Goal: Obtain resource: Download file/media

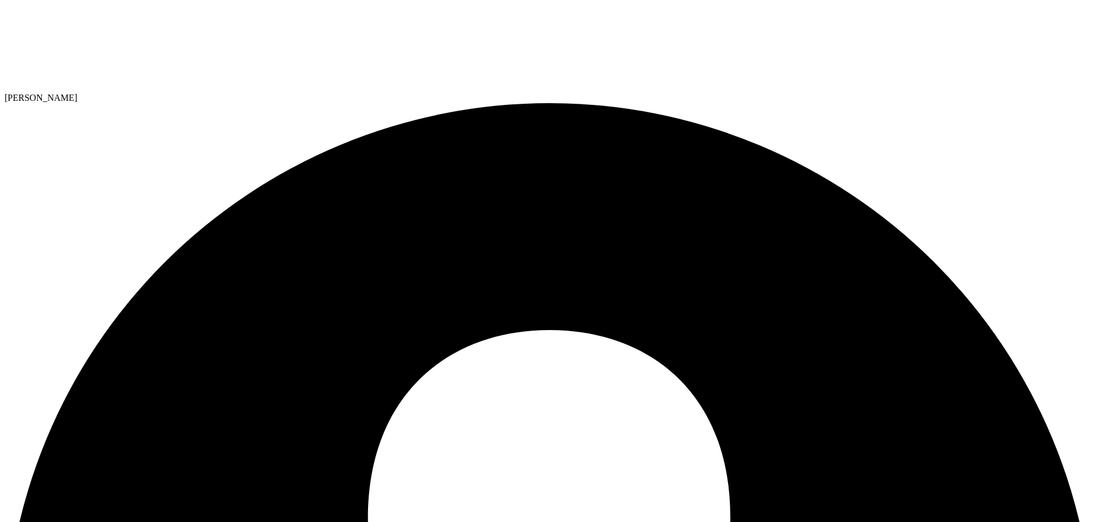
select select "USD"
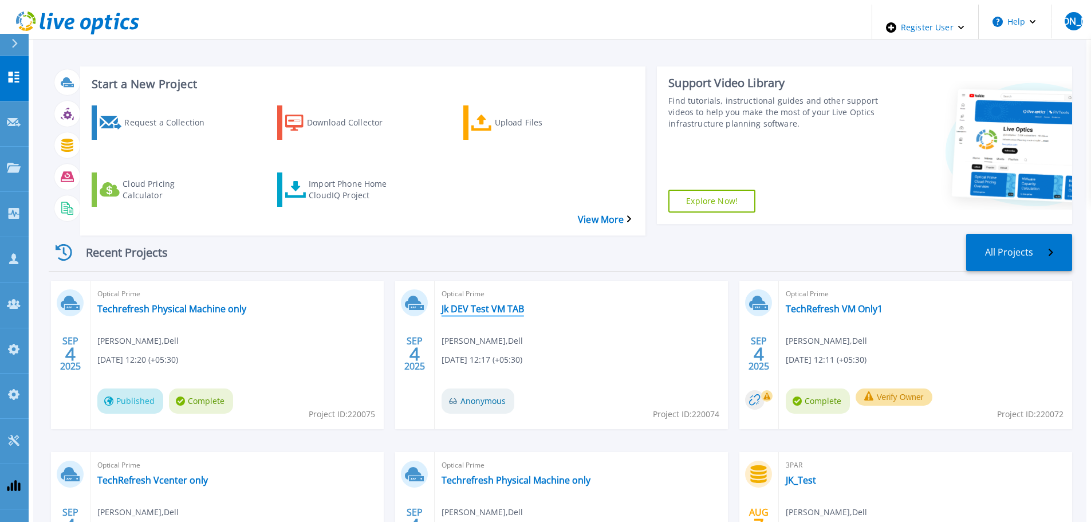
click at [460, 303] on link "Jk DEV Test VM TAB" at bounding box center [482, 308] width 82 height 11
click at [818, 303] on link "TechRefresh VM Only1" at bounding box center [834, 308] width 97 height 11
click at [135, 474] on link "TechRefresh Vcenter only" at bounding box center [152, 479] width 111 height 11
click at [442, 474] on link "Techrefresh Physical Machine only" at bounding box center [515, 479] width 149 height 11
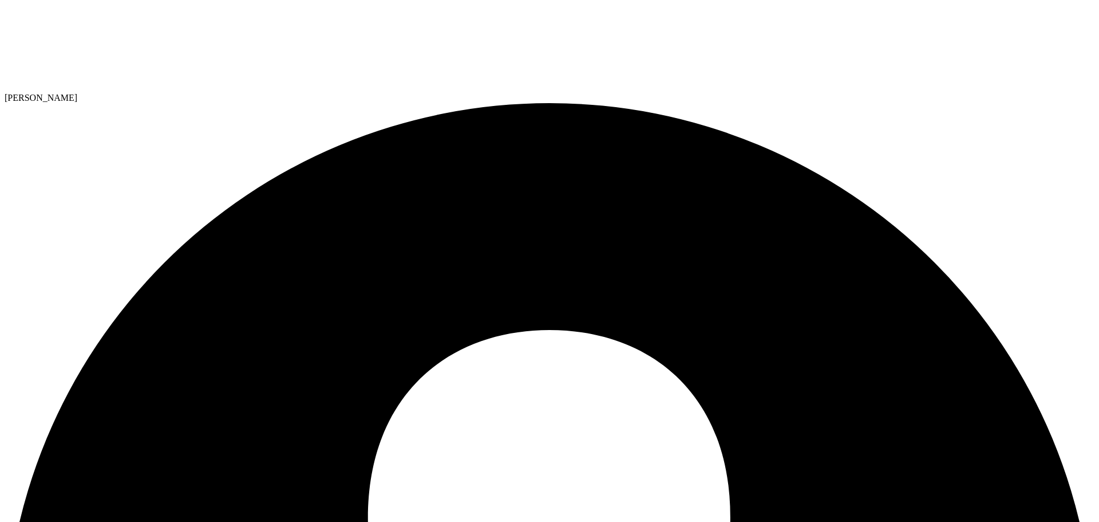
select select "USD"
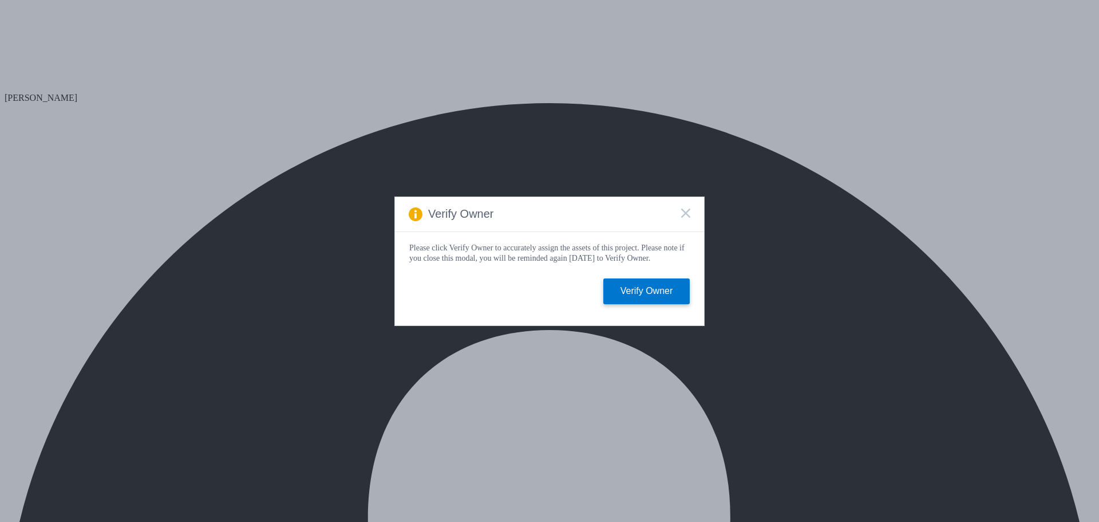
select select "USD"
click at [681, 208] on icon at bounding box center [685, 212] width 9 height 9
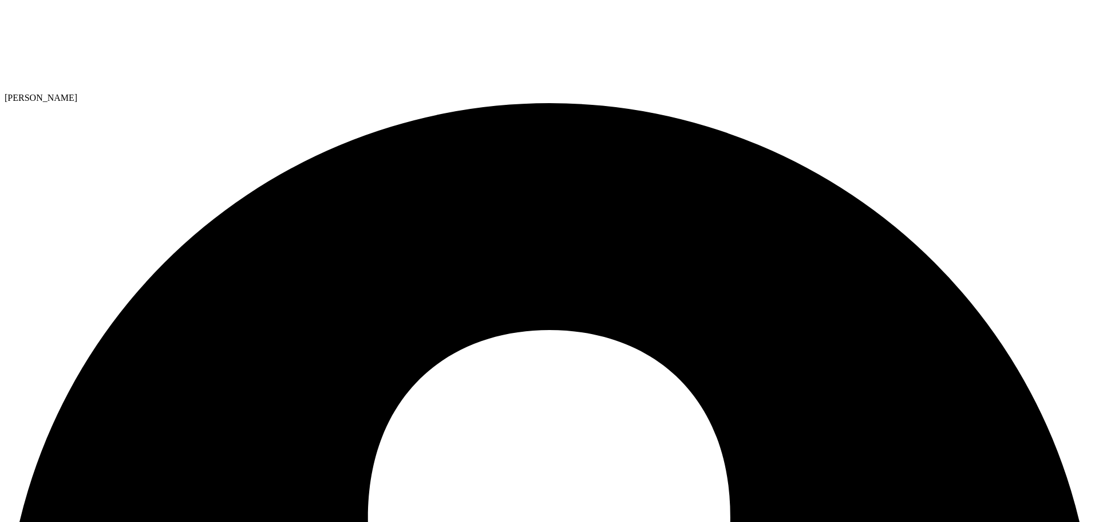
drag, startPoint x: 153, startPoint y: 77, endPoint x: 144, endPoint y: 97, distance: 22.6
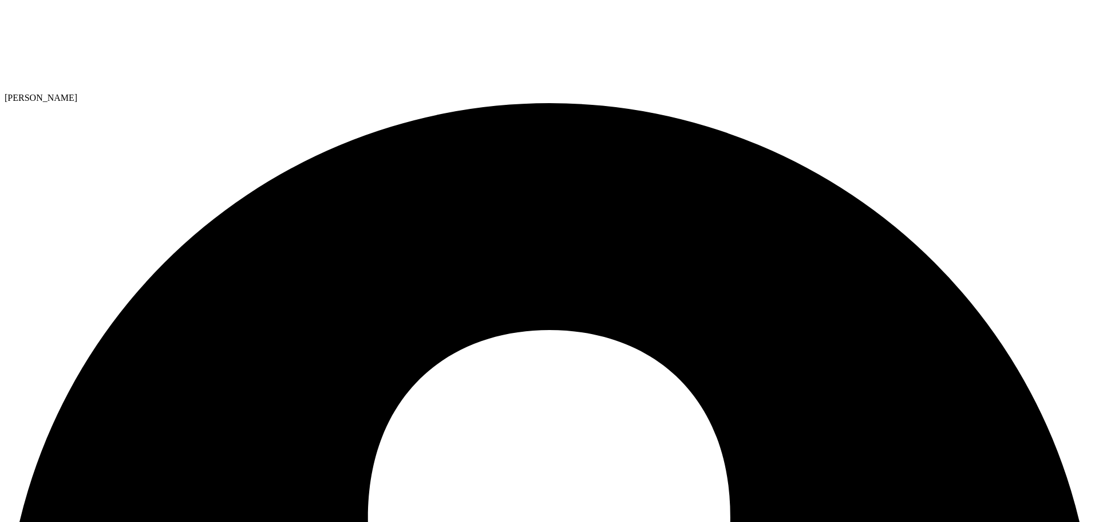
drag, startPoint x: 203, startPoint y: 83, endPoint x: 214, endPoint y: 94, distance: 15.0
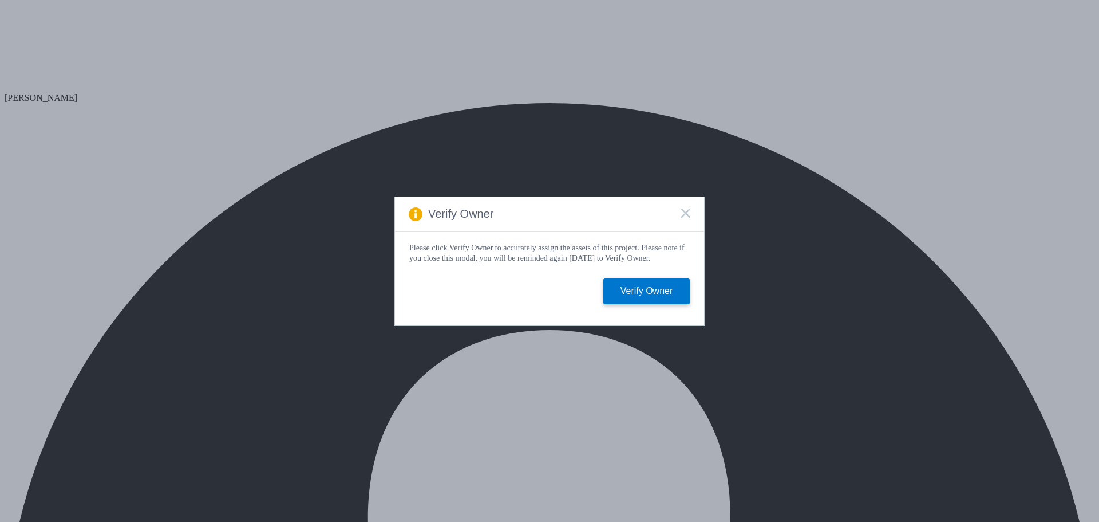
select select "USD"
click at [687, 212] on icon at bounding box center [685, 212] width 9 height 9
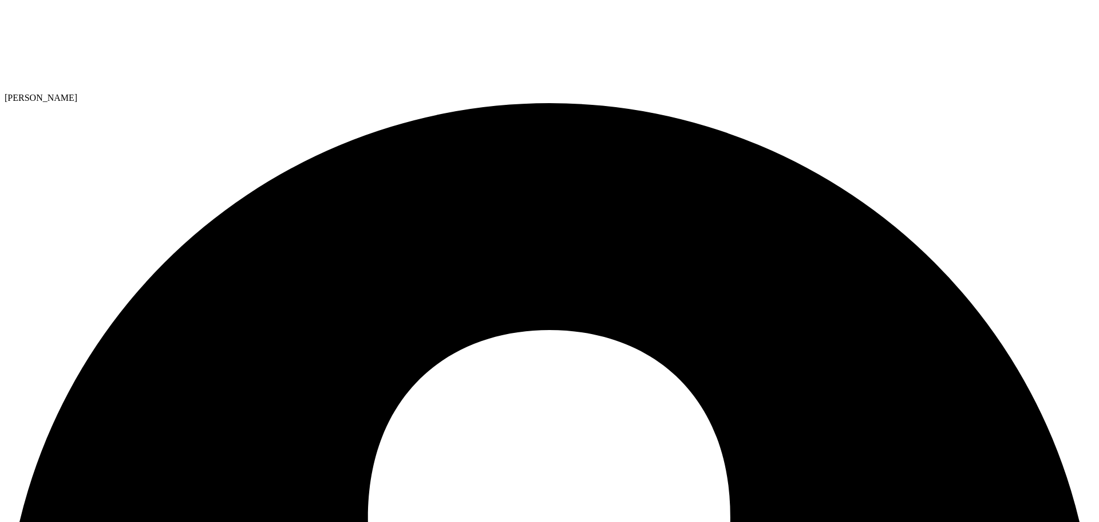
radio input "true"
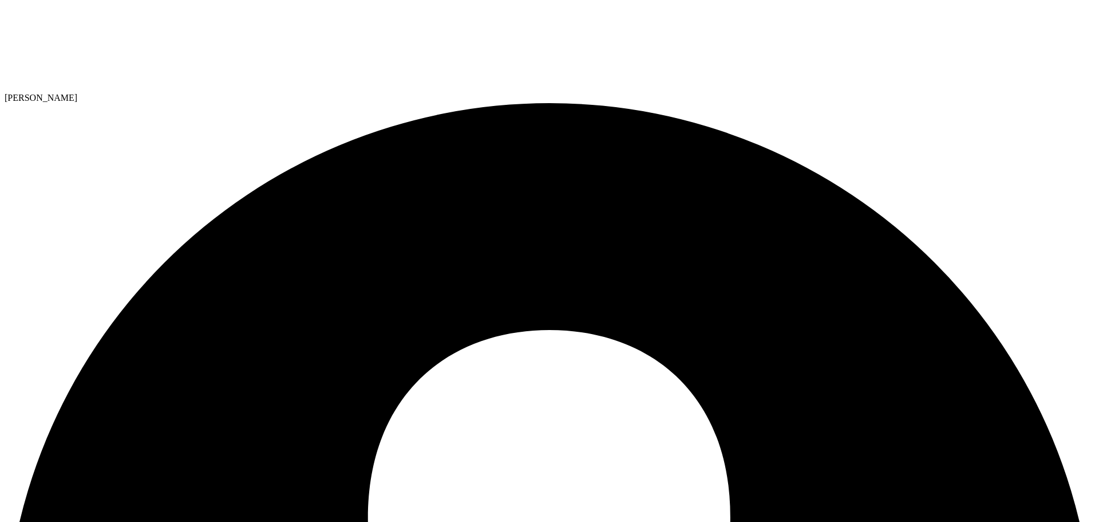
radio input "true"
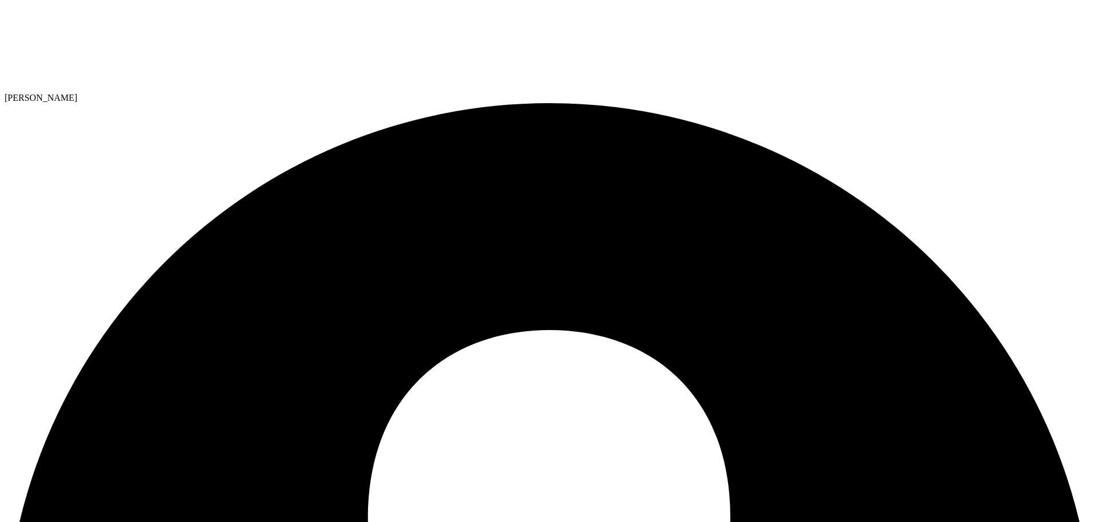
radio input "true"
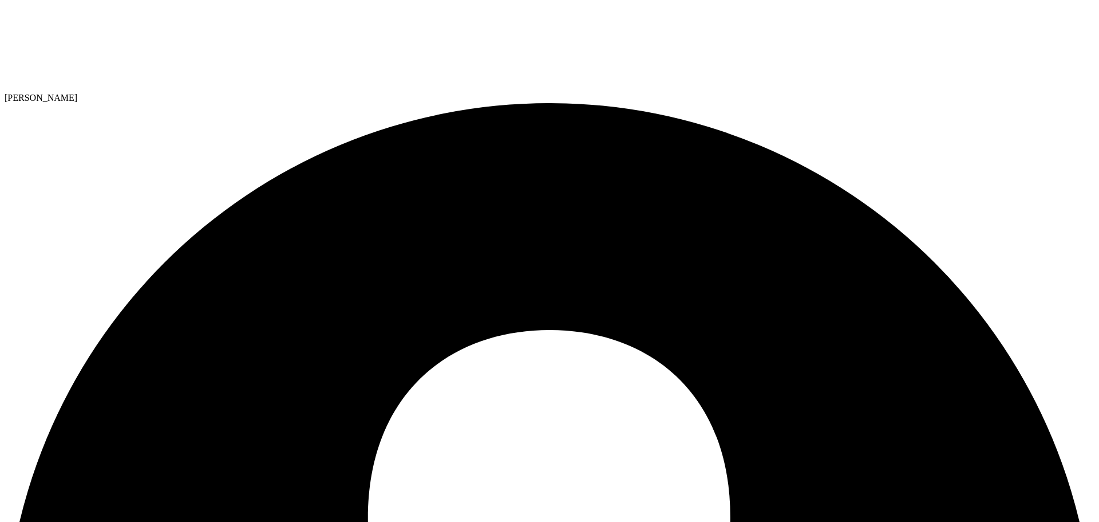
radio input "true"
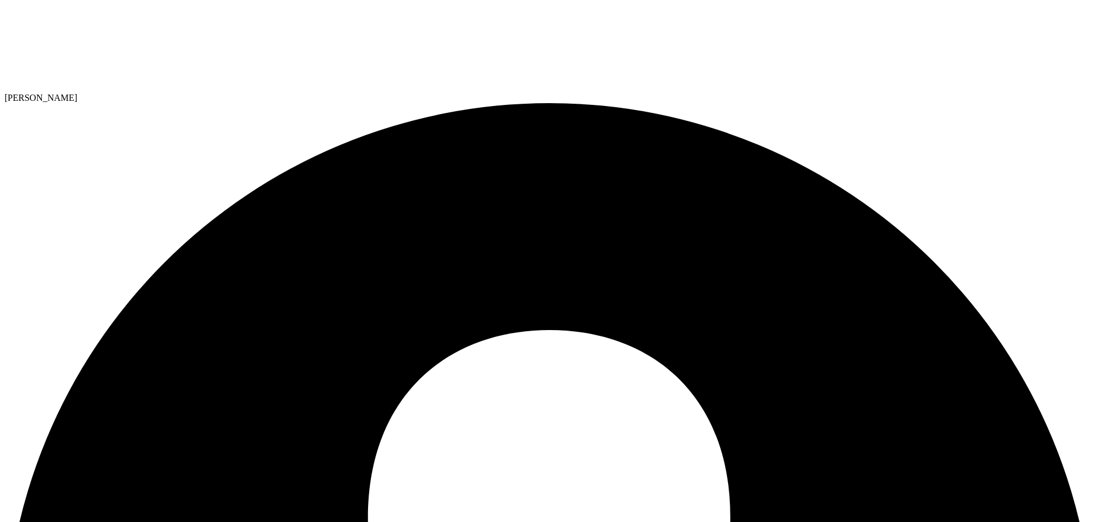
radio input "true"
drag, startPoint x: 82, startPoint y: 81, endPoint x: 86, endPoint y: 89, distance: 9.0
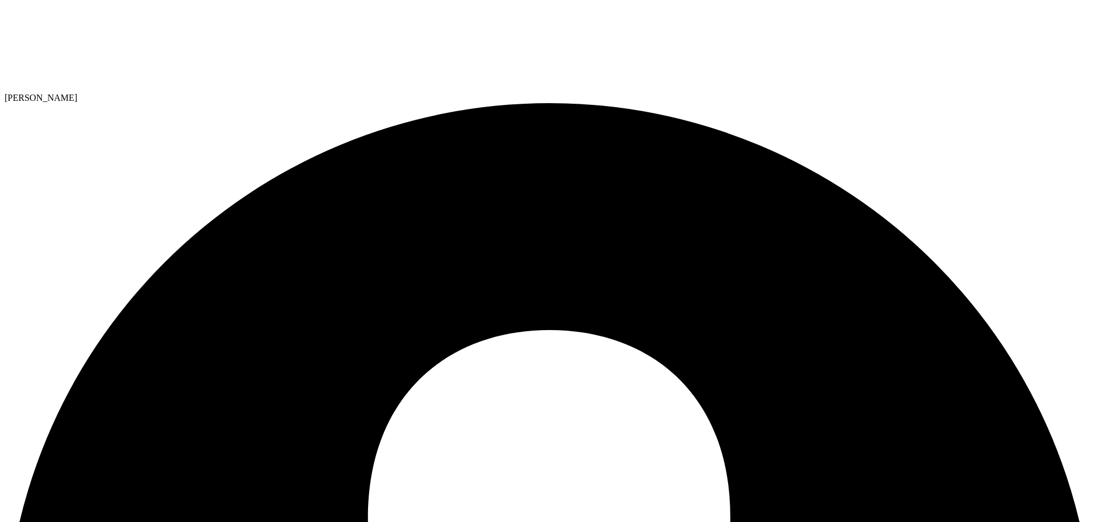
radio input "true"
drag, startPoint x: 187, startPoint y: 287, endPoint x: 553, endPoint y: 353, distance: 372.4
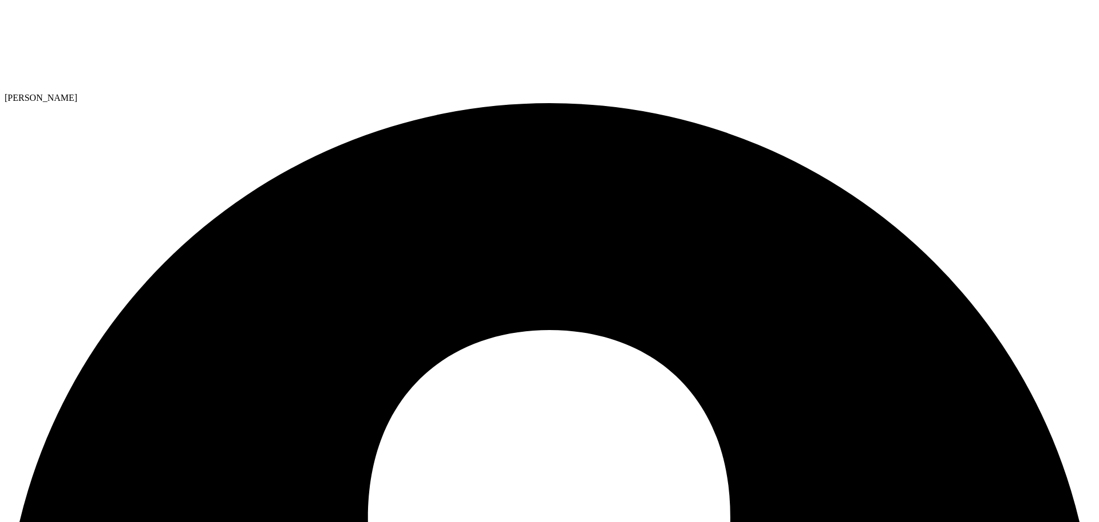
radio input "true"
drag, startPoint x: 198, startPoint y: 354, endPoint x: 655, endPoint y: 417, distance: 461.8
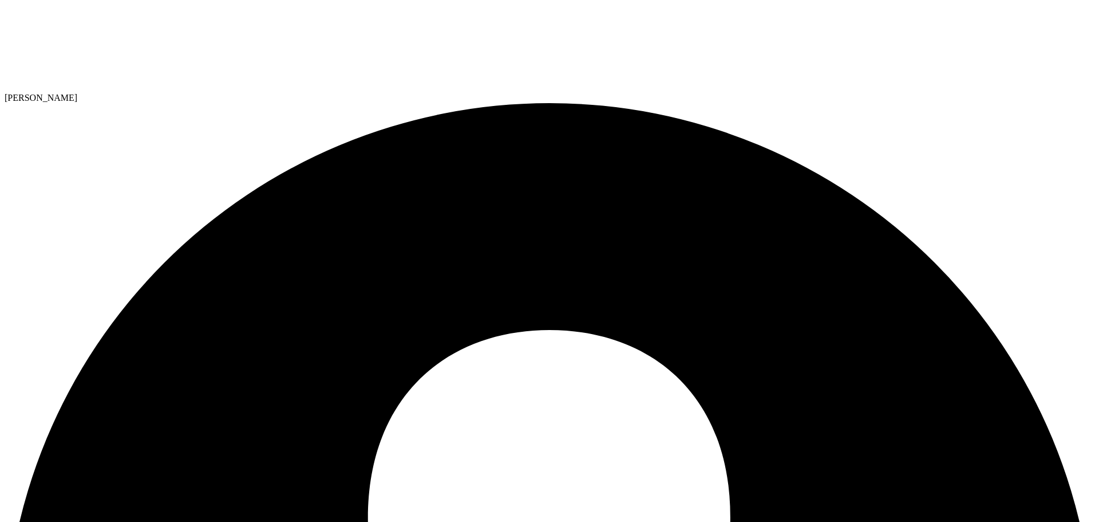
radio input "true"
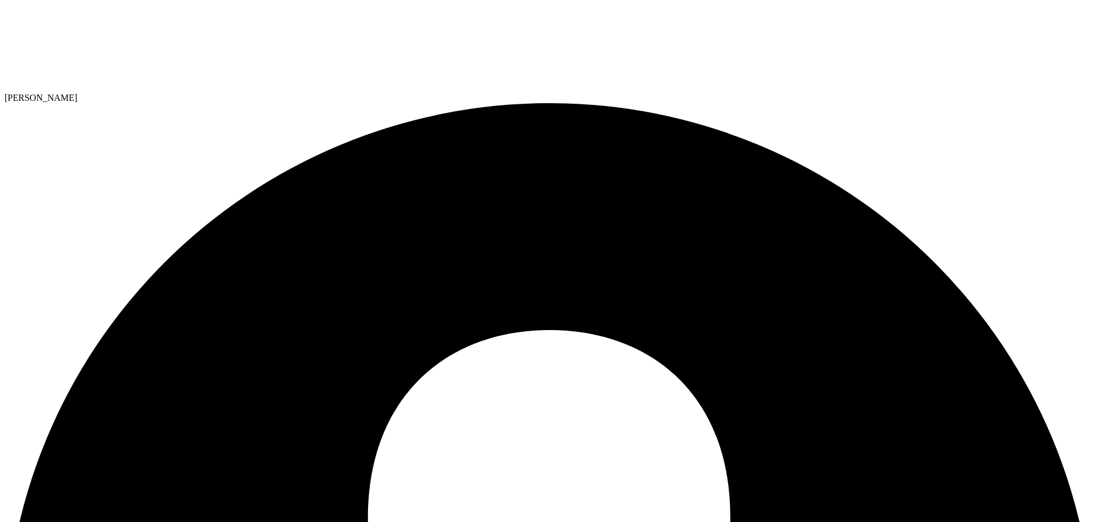
radio input "true"
drag, startPoint x: 220, startPoint y: 77, endPoint x: 227, endPoint y: 84, distance: 10.1
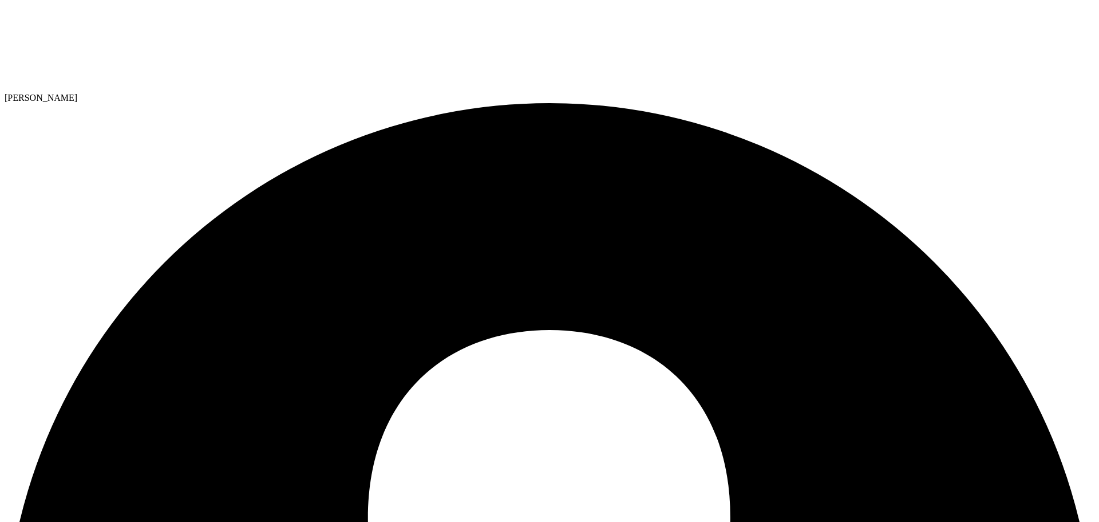
drag, startPoint x: 356, startPoint y: 75, endPoint x: 352, endPoint y: 88, distance: 13.8
radio input "true"
radio input "false"
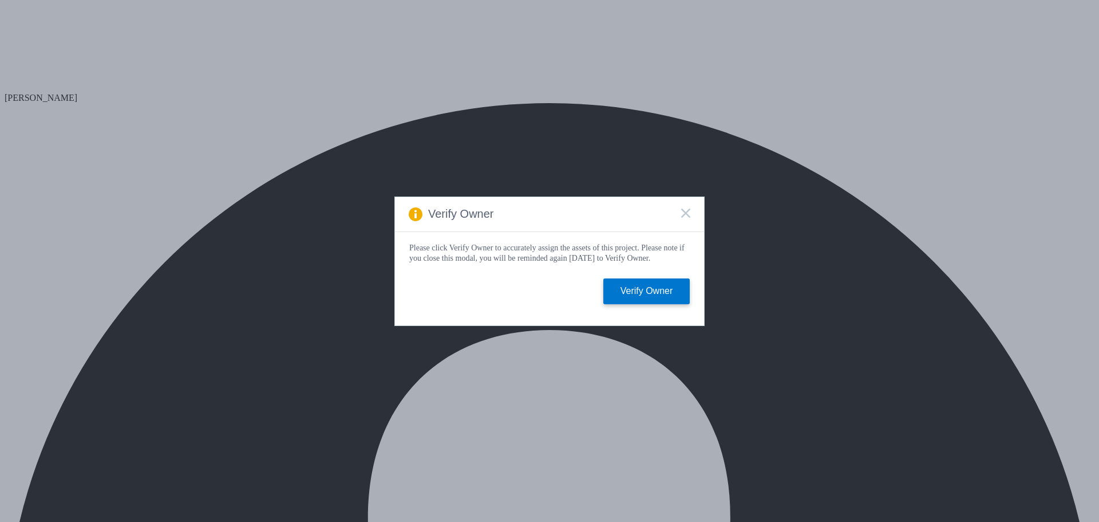
drag, startPoint x: 681, startPoint y: 210, endPoint x: 463, endPoint y: 201, distance: 218.4
click at [683, 210] on icon at bounding box center [685, 212] width 9 height 9
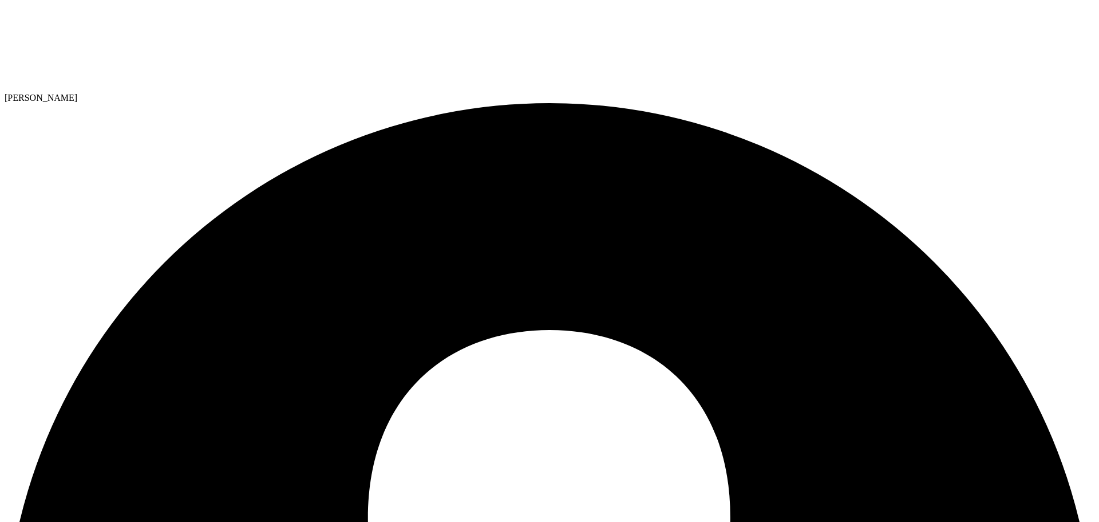
drag, startPoint x: 494, startPoint y: 300, endPoint x: 42, endPoint y: 295, distance: 451.2
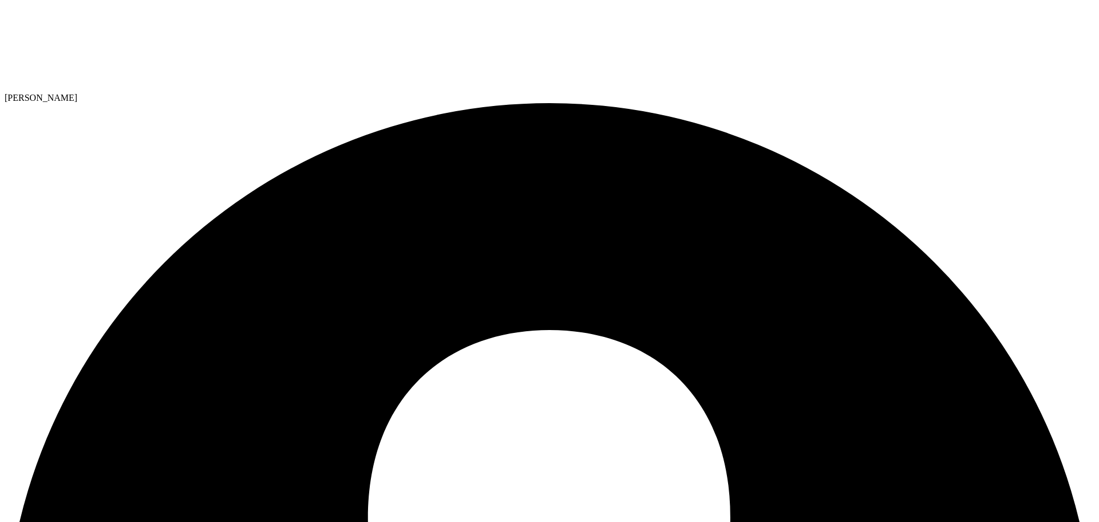
select select "USD"
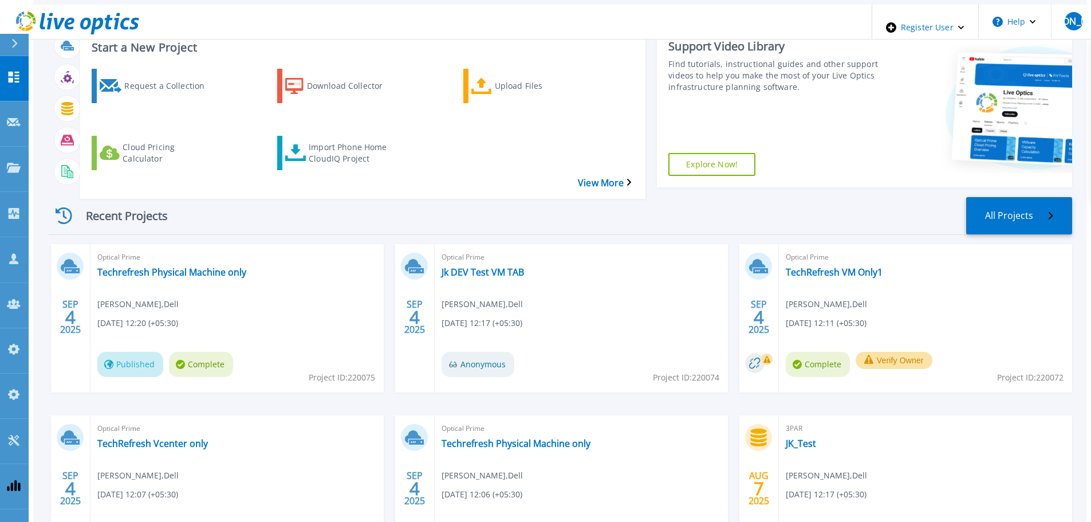
scroll to position [57, 0]
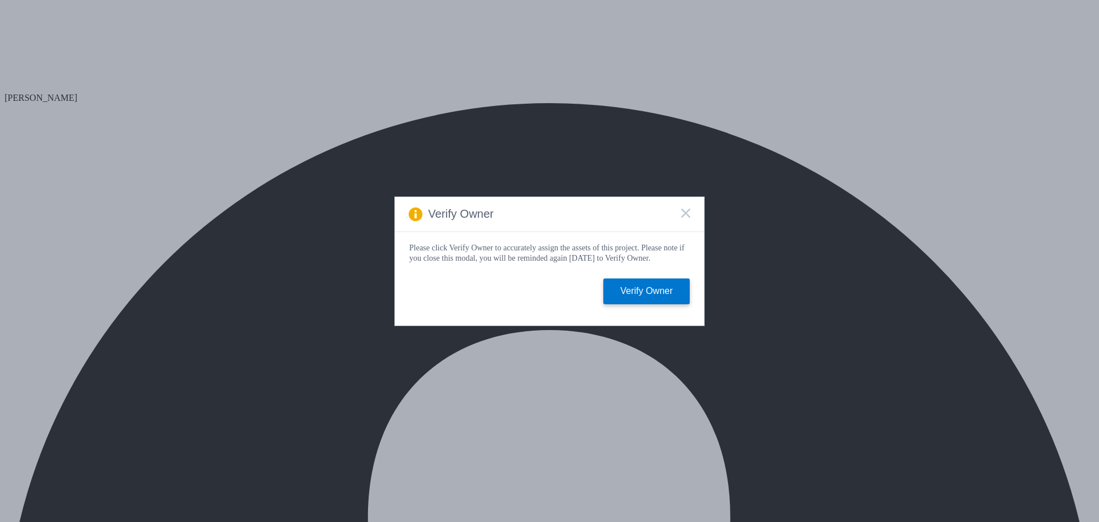
click at [686, 210] on rect at bounding box center [686, 213] width 10 height 10
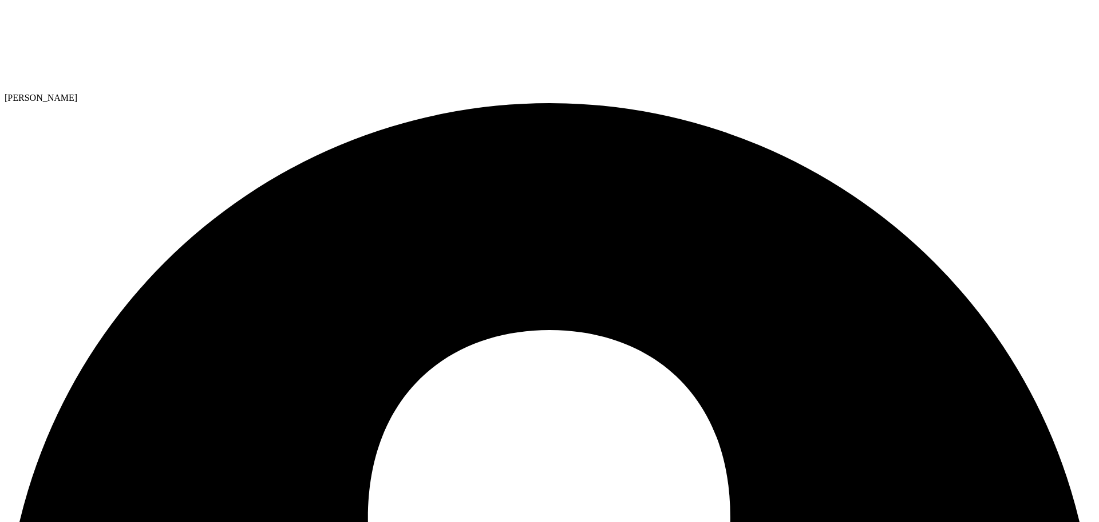
drag, startPoint x: 305, startPoint y: 79, endPoint x: 300, endPoint y: 101, distance: 22.2
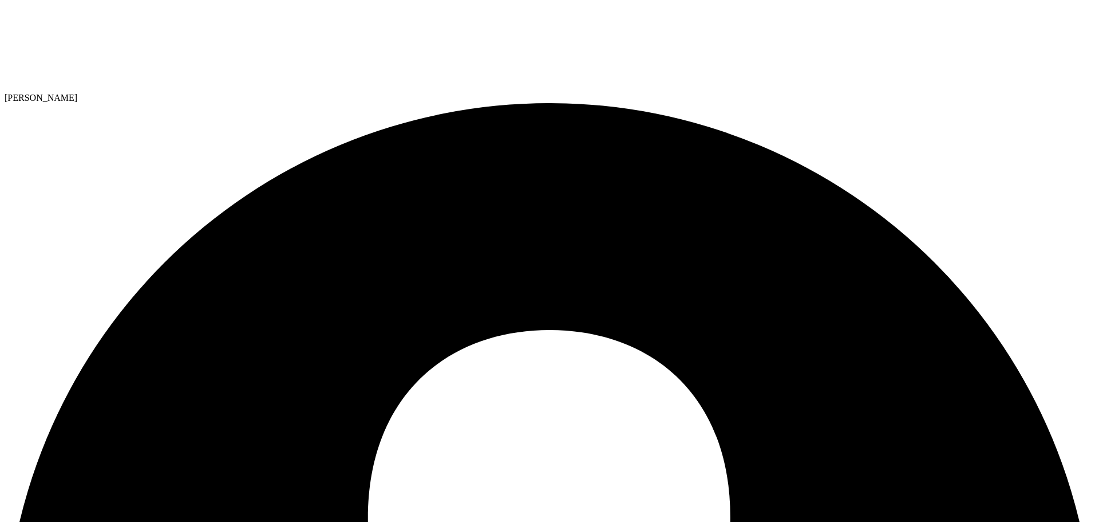
drag, startPoint x: 596, startPoint y: 169, endPoint x: 615, endPoint y: 171, distance: 19.5
copy h4 "477"
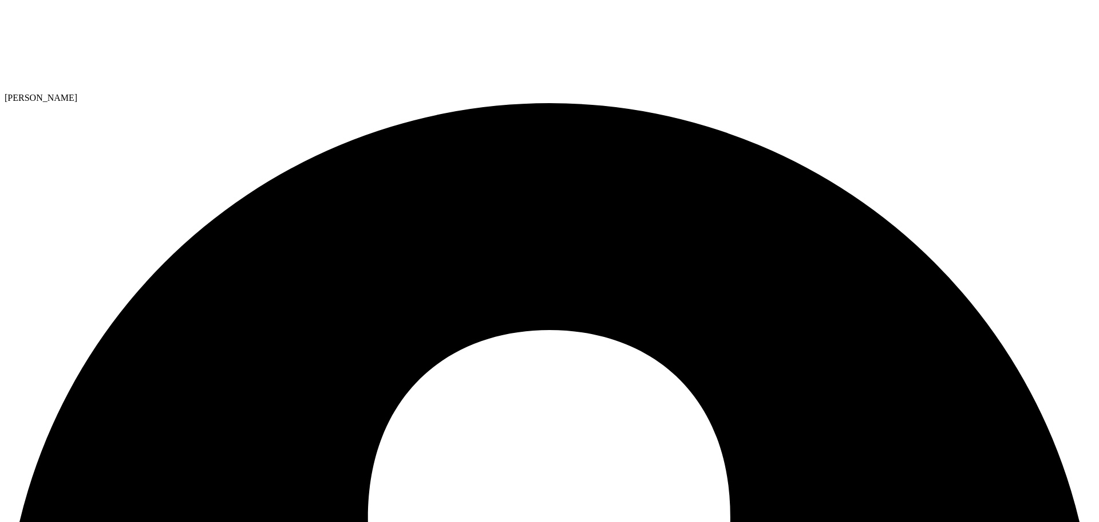
drag, startPoint x: 415, startPoint y: 169, endPoint x: 441, endPoint y: 169, distance: 25.8
copy div "Used 204"
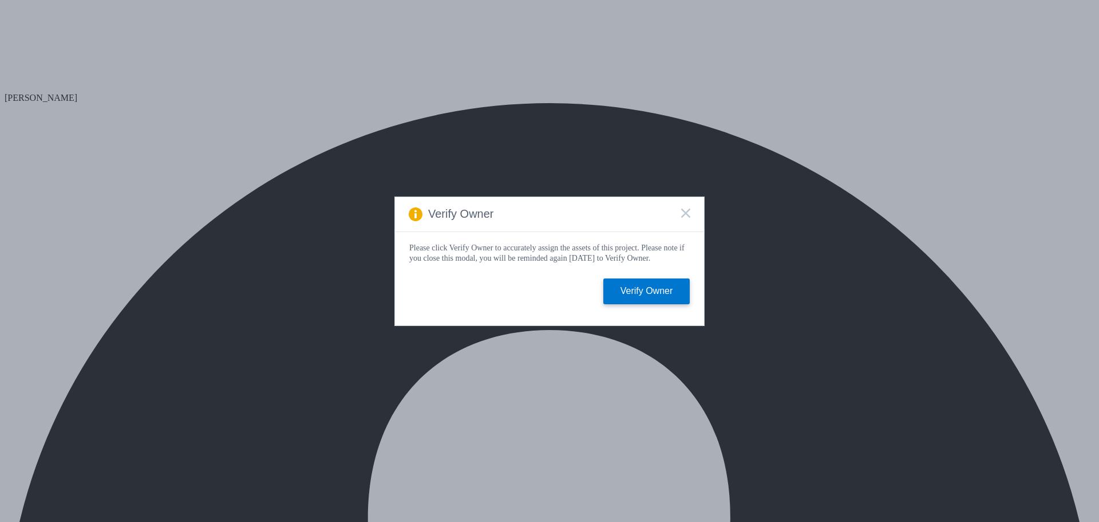
select select "USD"
click at [686, 211] on rect at bounding box center [686, 213] width 10 height 10
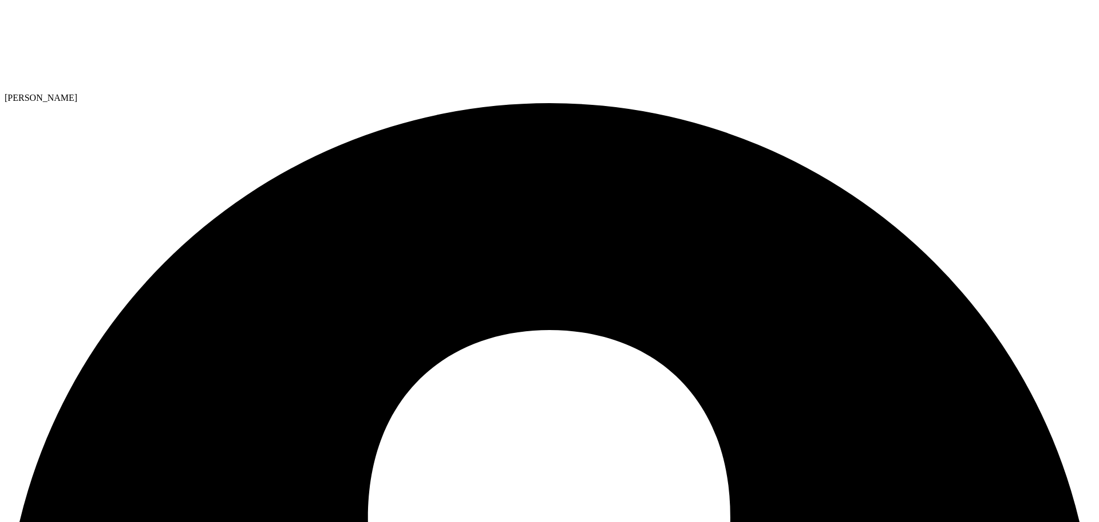
radio input "true"
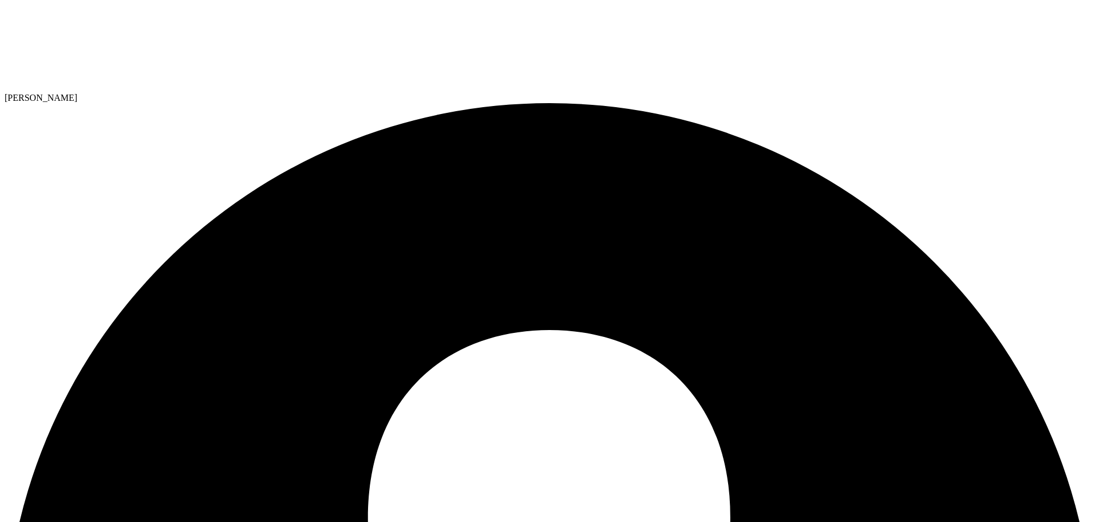
radio input "true"
radio input "false"
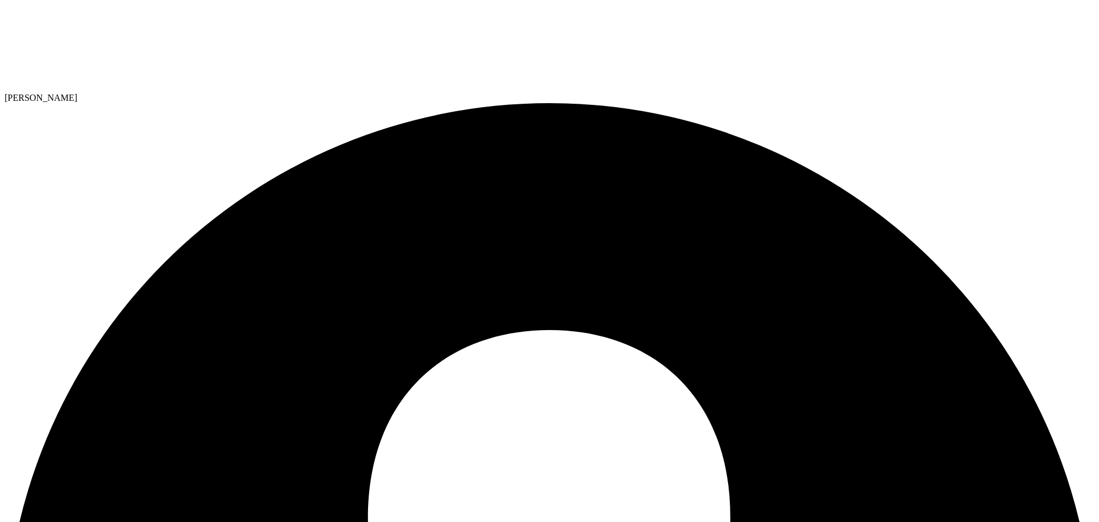
drag, startPoint x: 230, startPoint y: 285, endPoint x: 105, endPoint y: 283, distance: 124.3
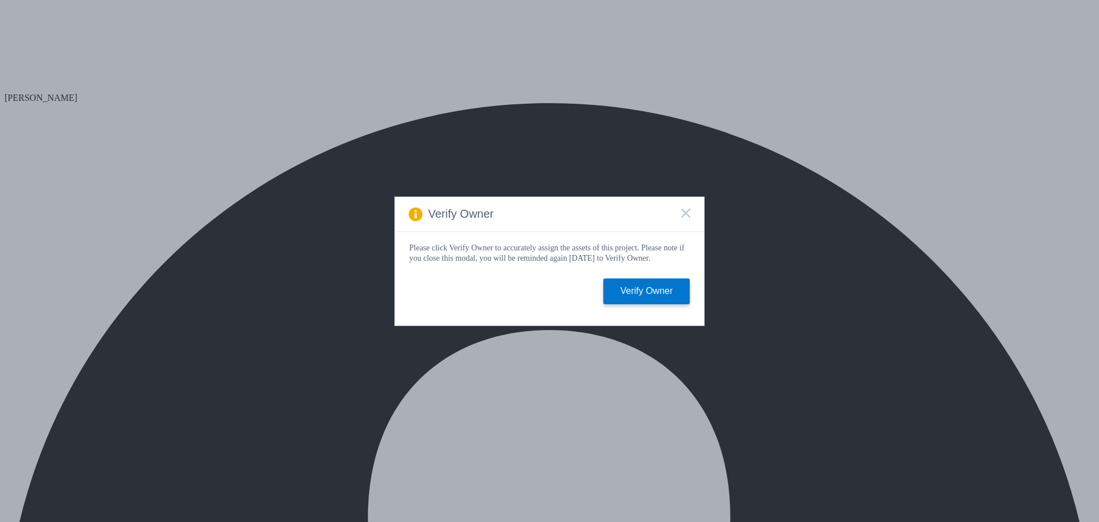
select select "USD"
click at [684, 208] on icon at bounding box center [685, 212] width 9 height 9
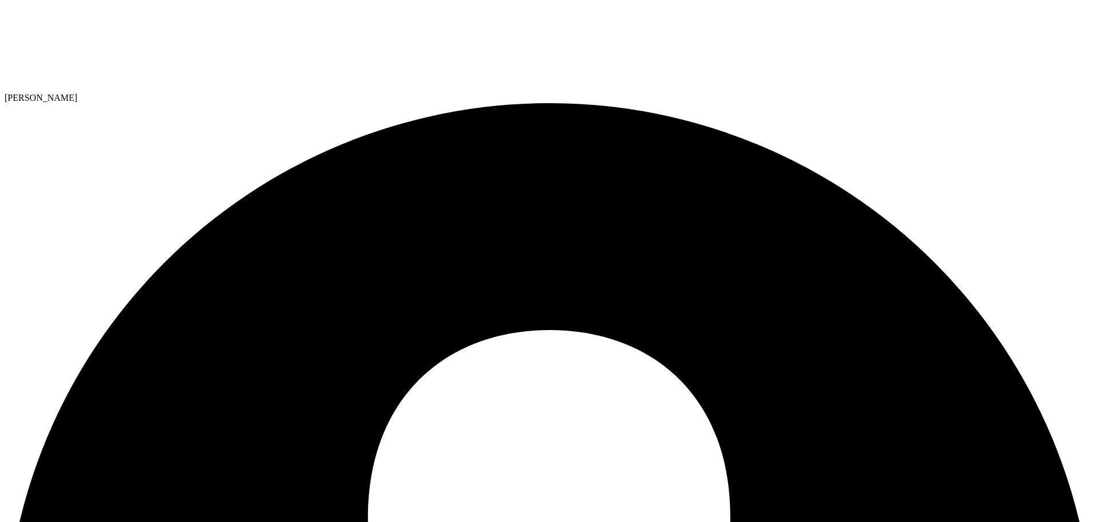
drag, startPoint x: 223, startPoint y: 294, endPoint x: 305, endPoint y: 297, distance: 82.0
drag, startPoint x: 225, startPoint y: 309, endPoint x: 266, endPoint y: 315, distance: 41.6
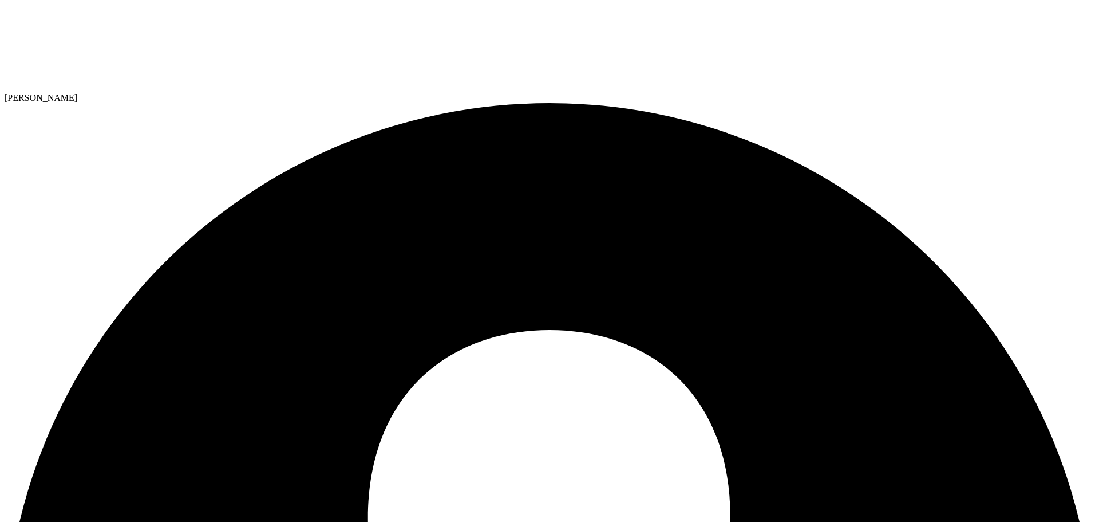
drag, startPoint x: 227, startPoint y: 313, endPoint x: 262, endPoint y: 313, distance: 34.9
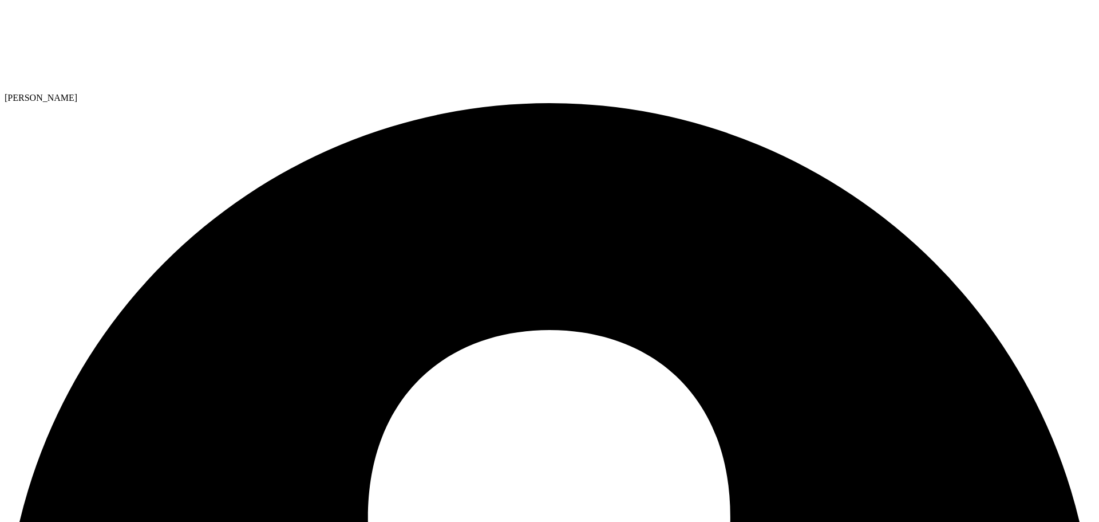
drag, startPoint x: 226, startPoint y: 316, endPoint x: 275, endPoint y: 321, distance: 50.1
select select "USD"
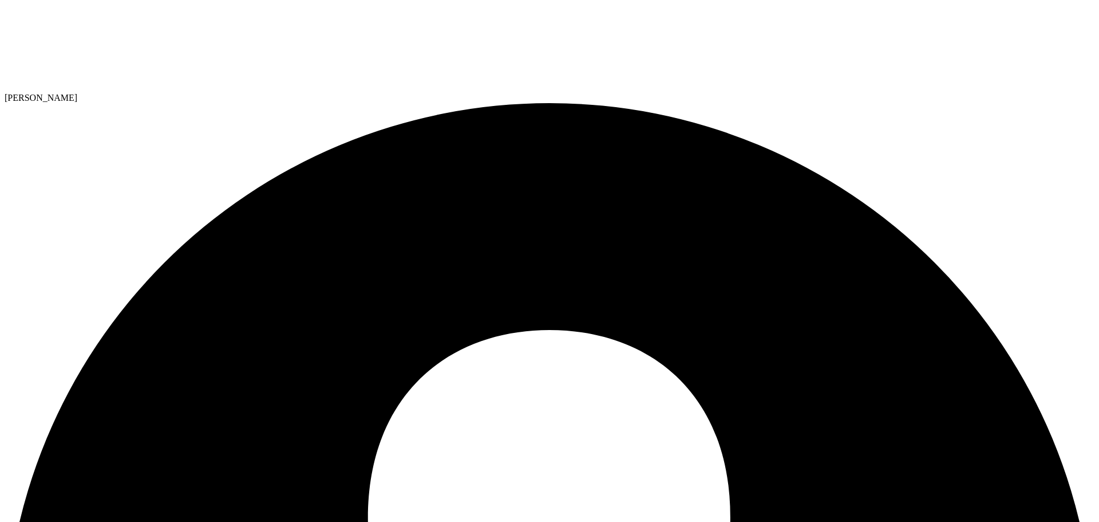
drag, startPoint x: 367, startPoint y: 81, endPoint x: 403, endPoint y: 122, distance: 54.4
drag, startPoint x: 401, startPoint y: 316, endPoint x: 437, endPoint y: 316, distance: 36.1
drag, startPoint x: 571, startPoint y: 318, endPoint x: 622, endPoint y: 317, distance: 50.4
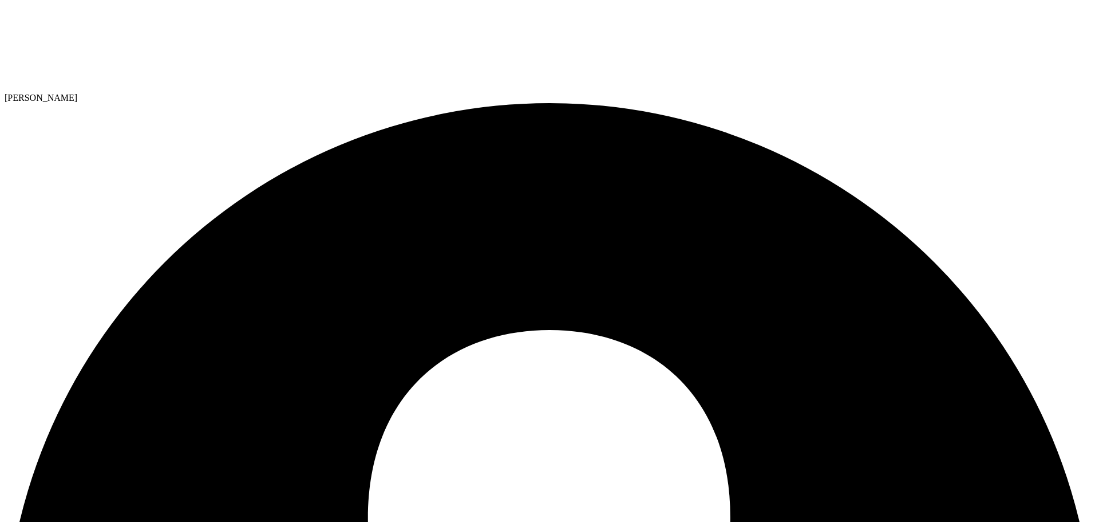
radio input "true"
drag, startPoint x: 227, startPoint y: 354, endPoint x: 664, endPoint y: 365, distance: 437.6
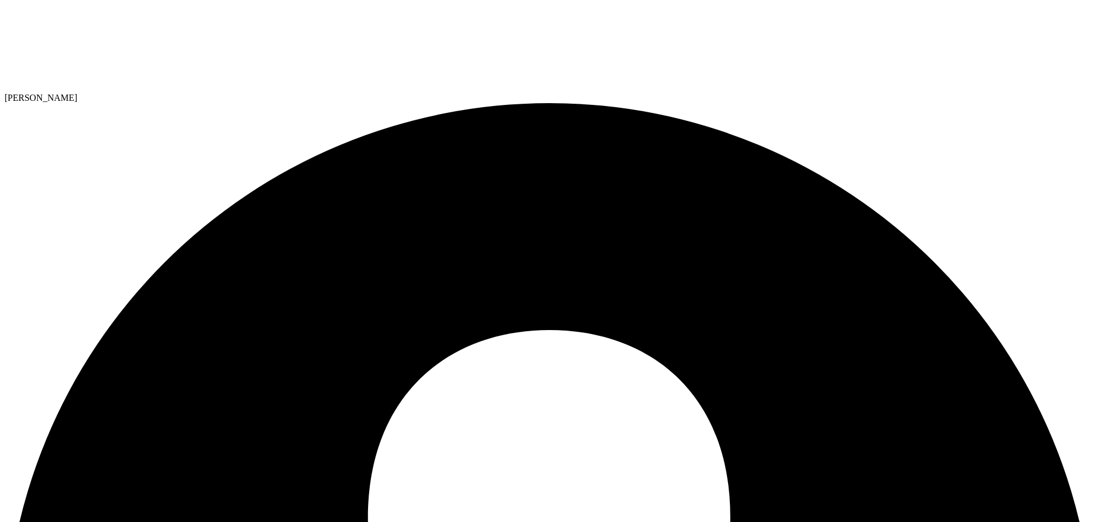
drag, startPoint x: 575, startPoint y: 165, endPoint x: 653, endPoint y: 165, distance: 77.9
drag, startPoint x: 449, startPoint y: 163, endPoint x: 479, endPoint y: 166, distance: 30.5
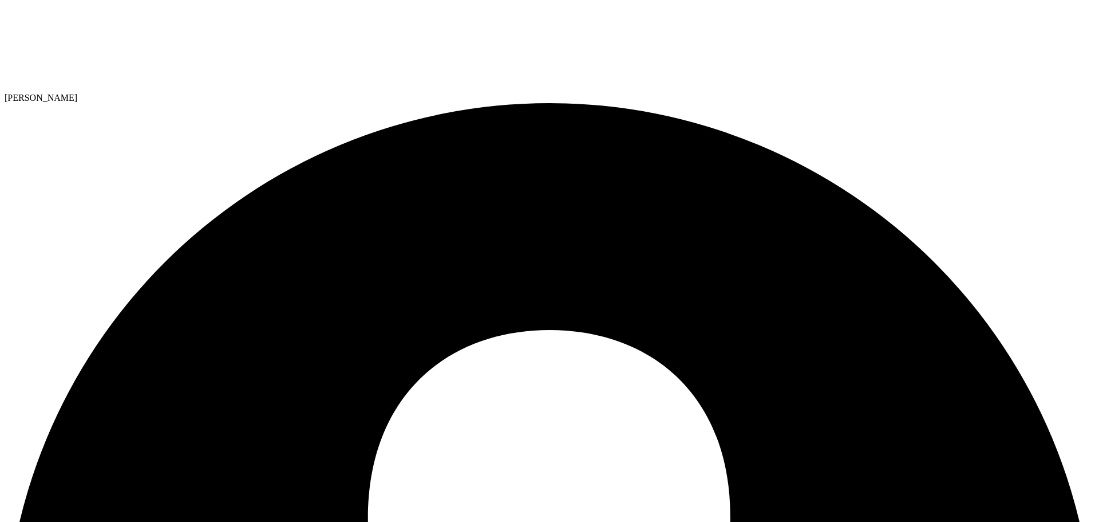
drag, startPoint x: 582, startPoint y: 166, endPoint x: 624, endPoint y: 168, distance: 41.3
drag, startPoint x: 657, startPoint y: 165, endPoint x: 333, endPoint y: 174, distance: 324.2
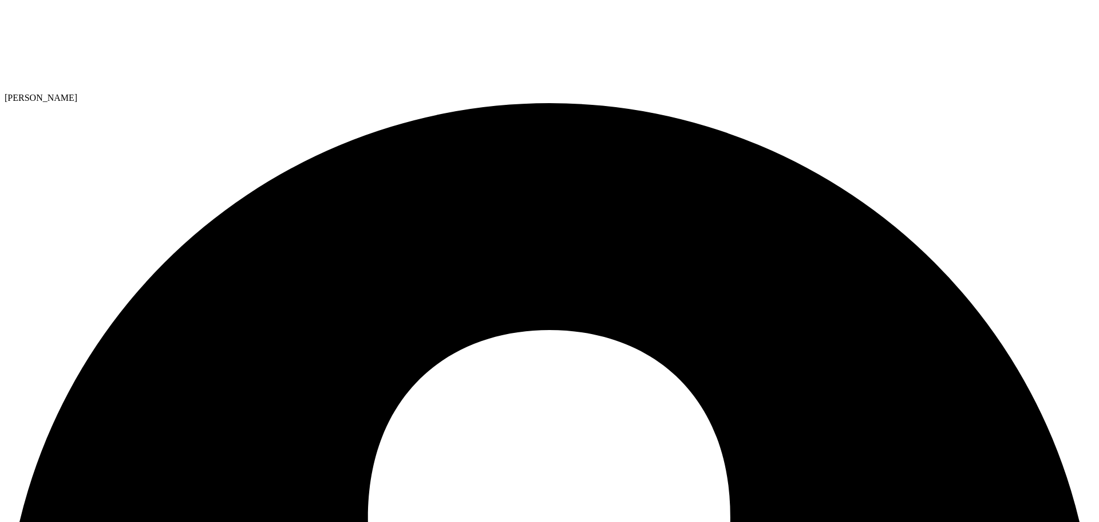
drag, startPoint x: 359, startPoint y: 77, endPoint x: 387, endPoint y: 144, distance: 72.1
radio input "true"
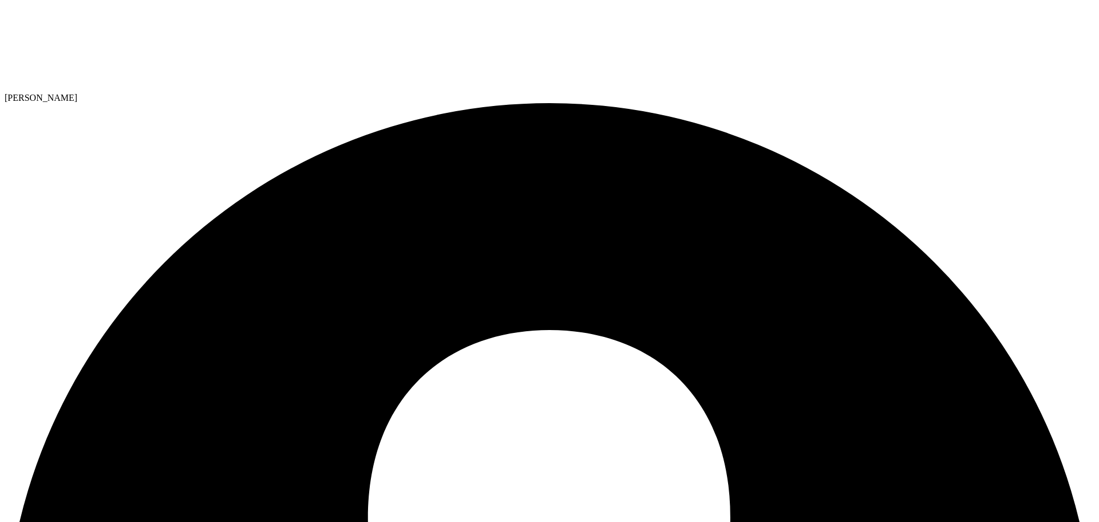
drag, startPoint x: 947, startPoint y: 177, endPoint x: 989, endPoint y: 178, distance: 41.8
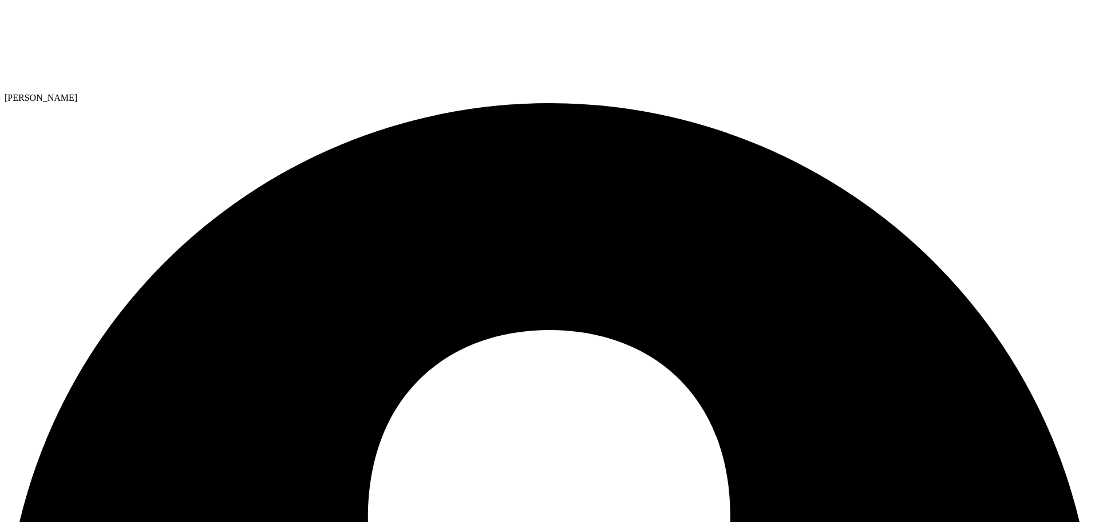
drag, startPoint x: 682, startPoint y: 362, endPoint x: 553, endPoint y: 374, distance: 129.4
drag, startPoint x: 617, startPoint y: 380, endPoint x: 256, endPoint y: 346, distance: 362.3
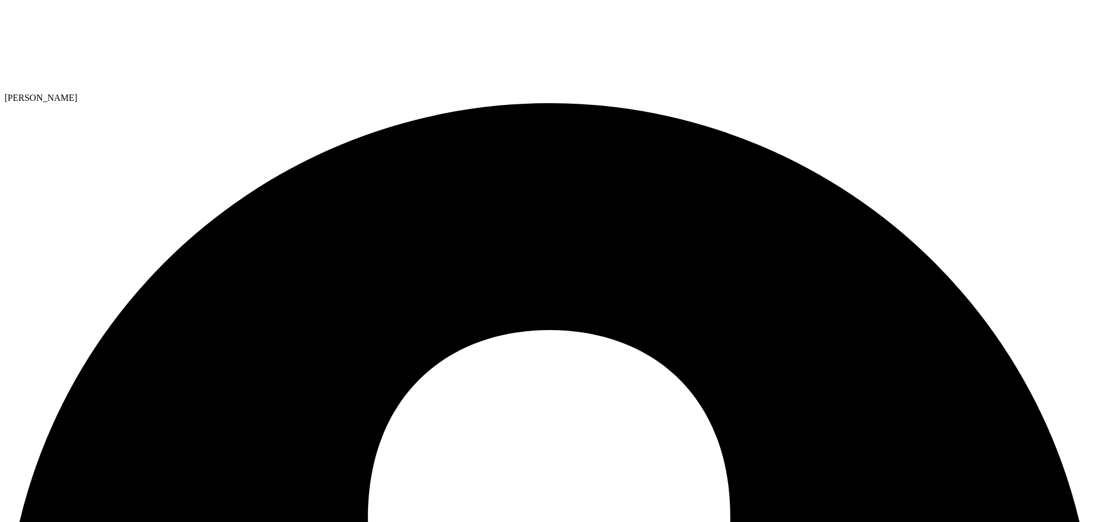
drag, startPoint x: 657, startPoint y: 316, endPoint x: 208, endPoint y: 301, distance: 449.7
radio input "true"
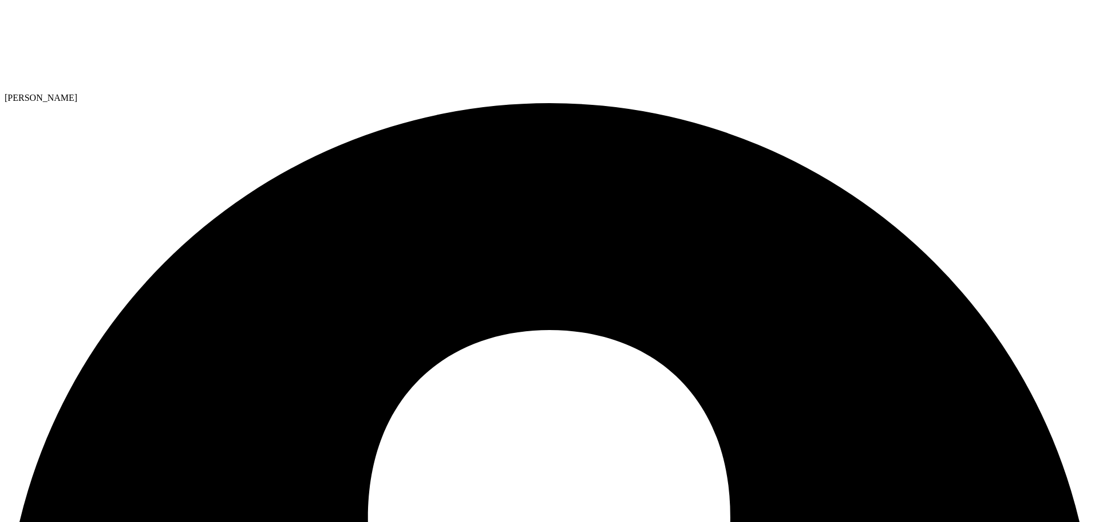
drag, startPoint x: 387, startPoint y: 195, endPoint x: 686, endPoint y: 404, distance: 365.2
radio input "true"
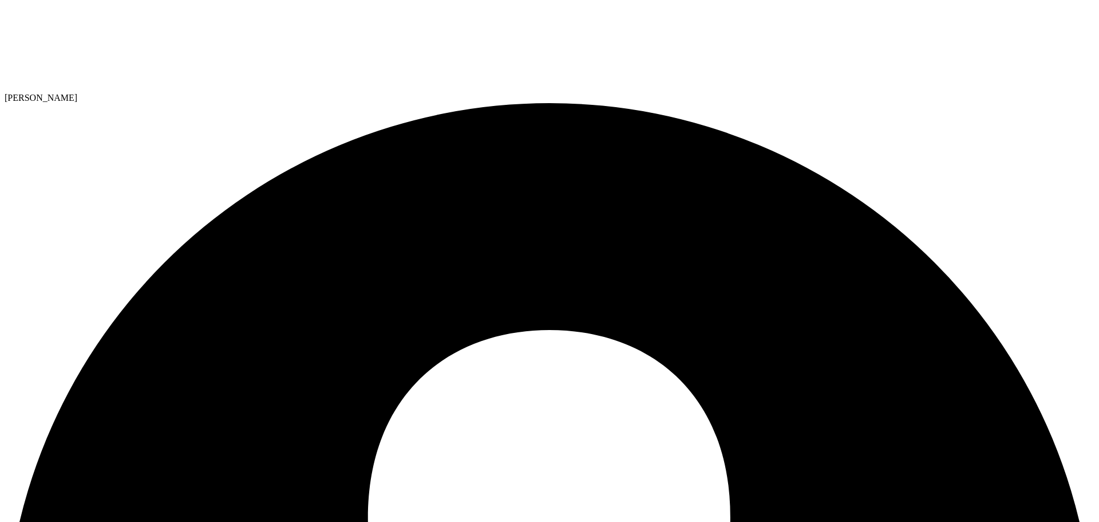
radio input "false"
drag, startPoint x: 224, startPoint y: 354, endPoint x: 684, endPoint y: 378, distance: 460.4
drag, startPoint x: 193, startPoint y: 304, endPoint x: 687, endPoint y: 323, distance: 494.5
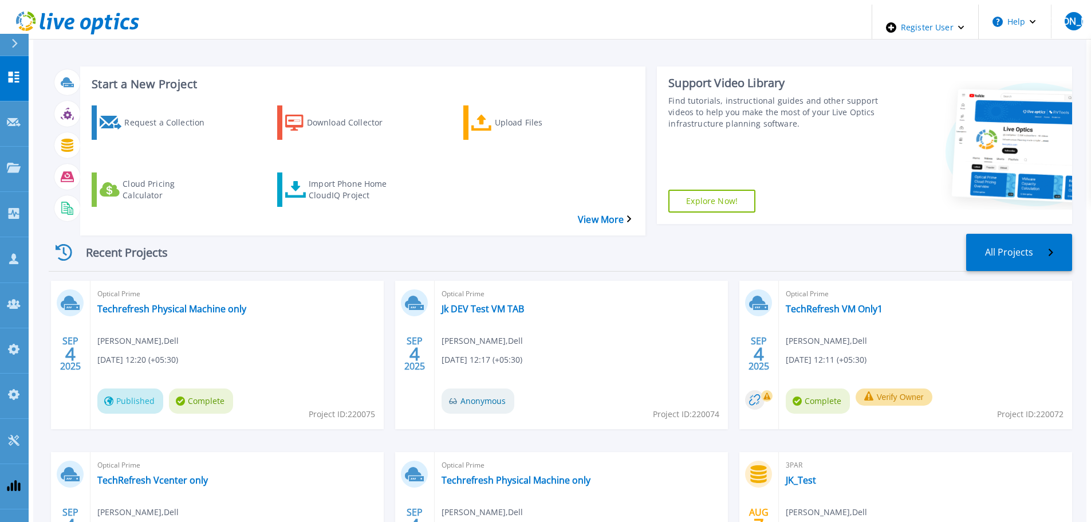
scroll to position [57, 0]
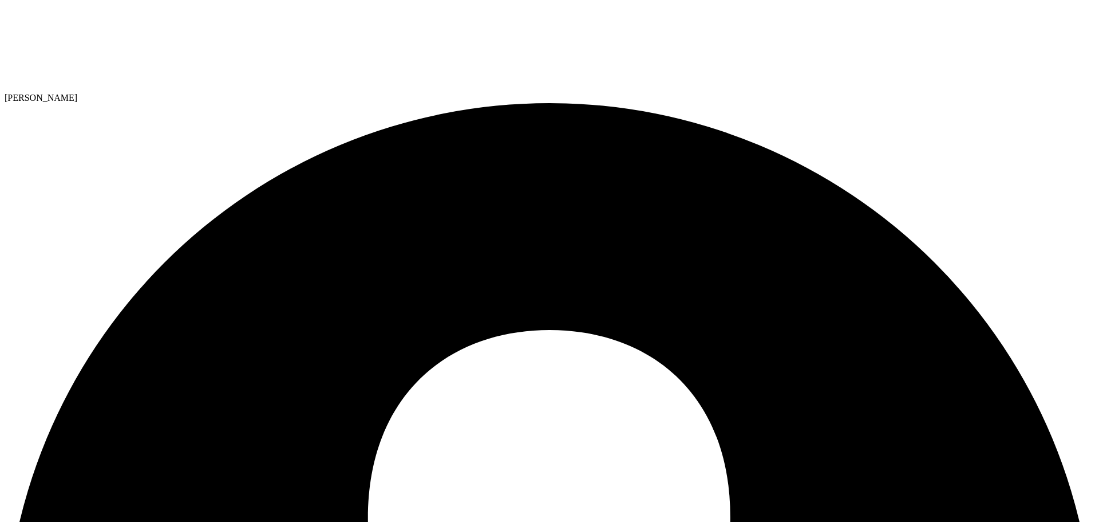
drag, startPoint x: 85, startPoint y: 42, endPoint x: 111, endPoint y: 84, distance: 49.1
